Goal: Transaction & Acquisition: Download file/media

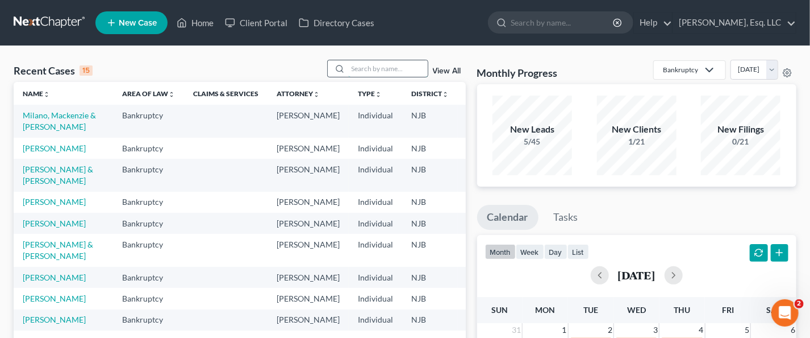
click at [368, 64] on input "search" at bounding box center [388, 68] width 80 height 16
type input "abelard"
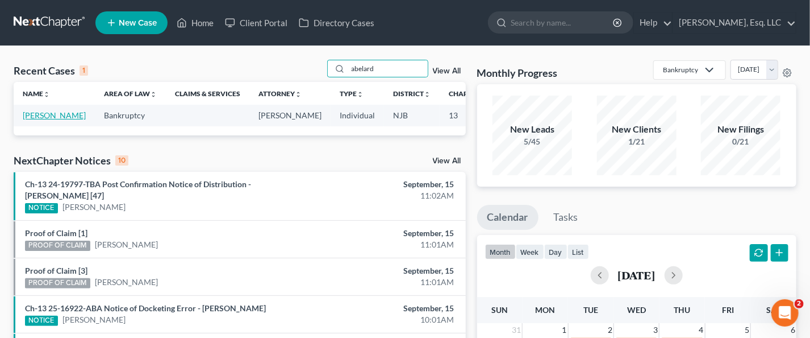
click at [41, 120] on link "[PERSON_NAME]" at bounding box center [54, 115] width 63 height 10
select select "4"
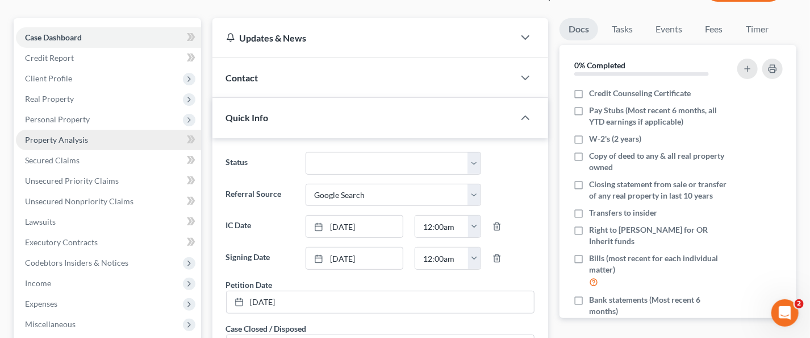
scroll to position [227, 0]
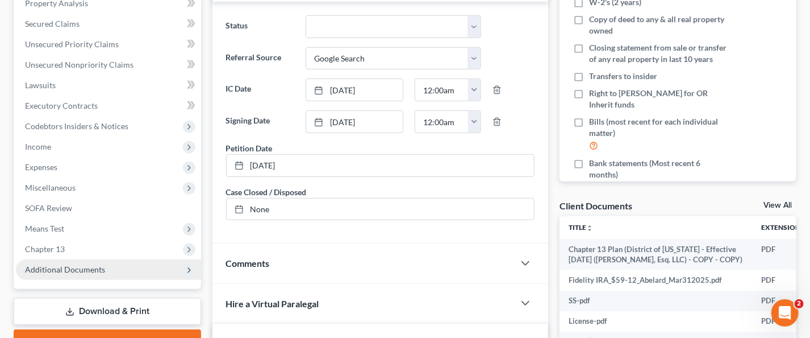
click at [56, 268] on span "Additional Documents" at bounding box center [65, 269] width 80 height 10
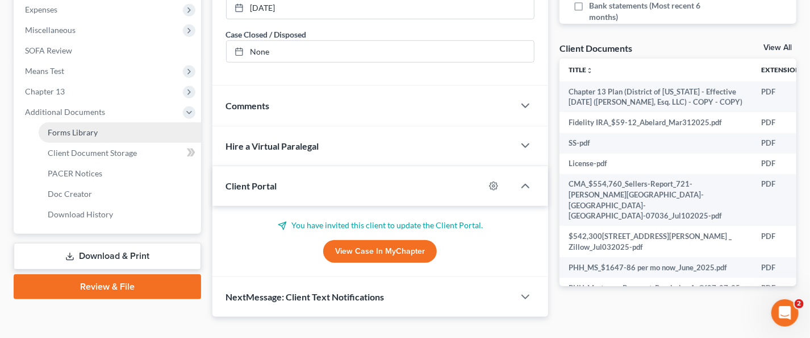
scroll to position [404, 0]
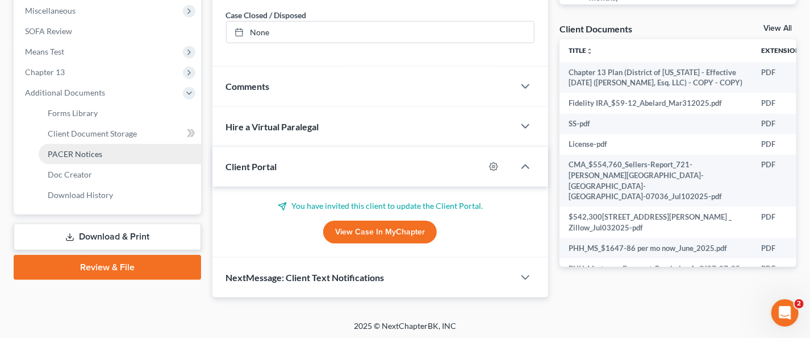
click at [86, 149] on span "PACER Notices" at bounding box center [75, 154] width 55 height 10
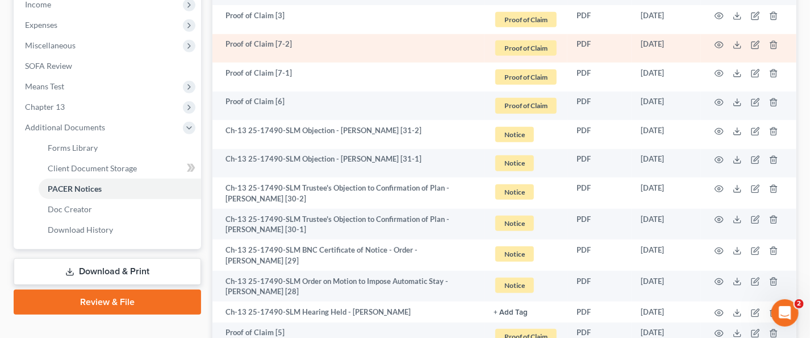
scroll to position [398, 0]
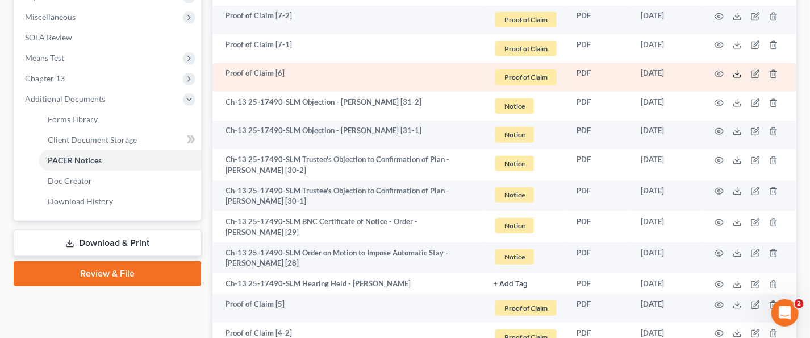
click at [735, 73] on icon at bounding box center [737, 73] width 9 height 9
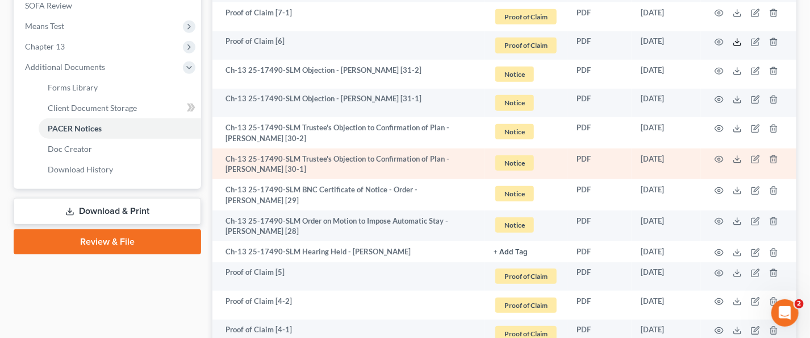
scroll to position [455, 0]
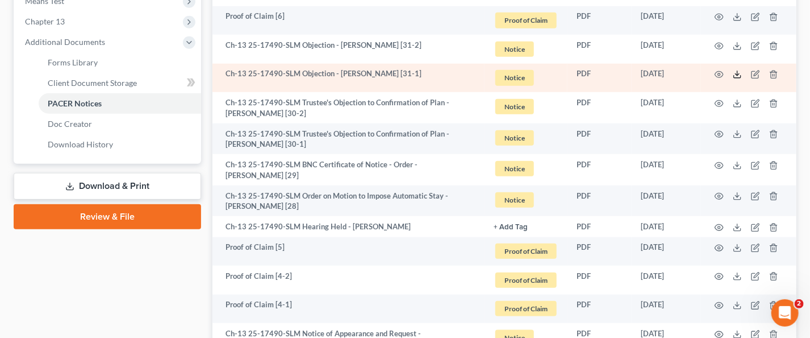
click at [740, 76] on icon at bounding box center [737, 74] width 9 height 9
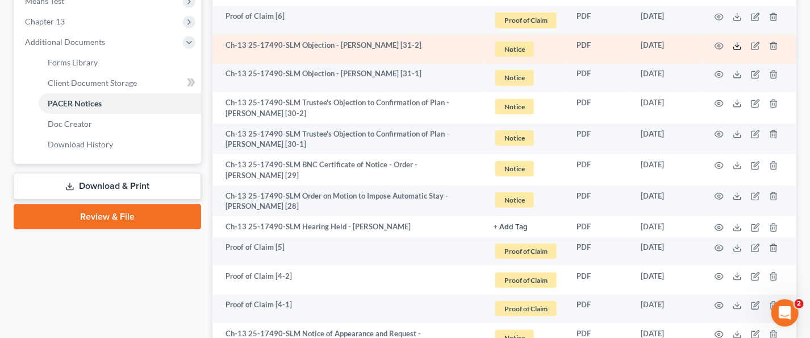
click at [736, 44] on icon at bounding box center [737, 45] width 9 height 9
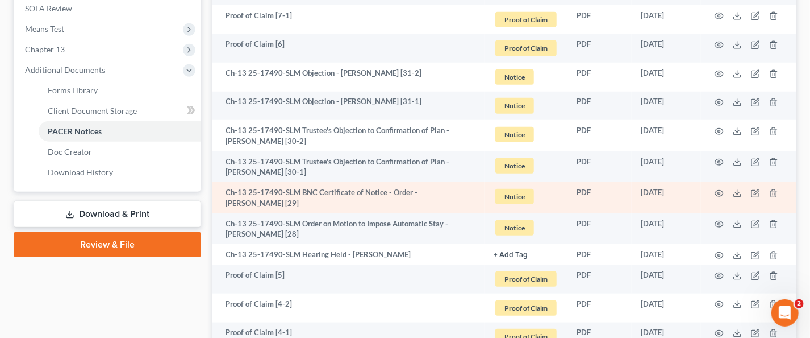
scroll to position [341, 0]
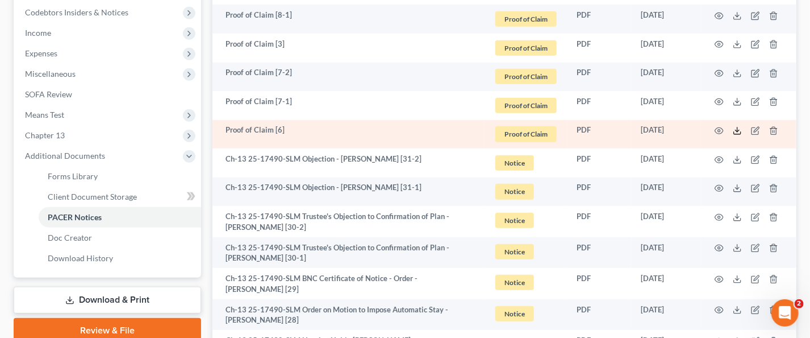
click at [739, 131] on icon at bounding box center [737, 130] width 9 height 9
